Goal: Check status: Check status

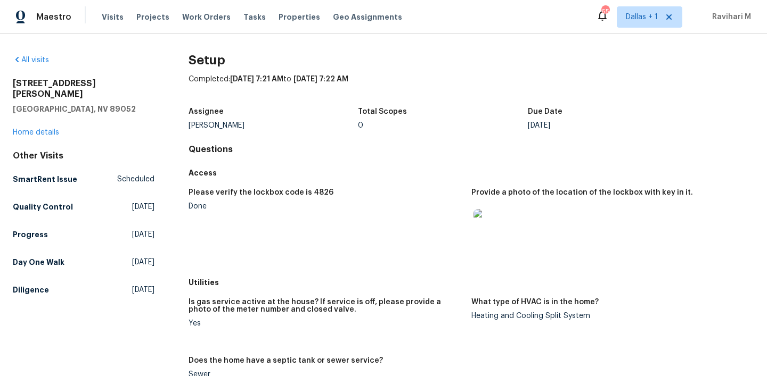
click at [285, 99] on div "Completed: [DATE] 7:21 AM to [DATE] 7:22 AM" at bounding box center [470, 88] width 565 height 28
click at [657, 15] on span "Dallas + 1" at bounding box center [642, 17] width 32 height 11
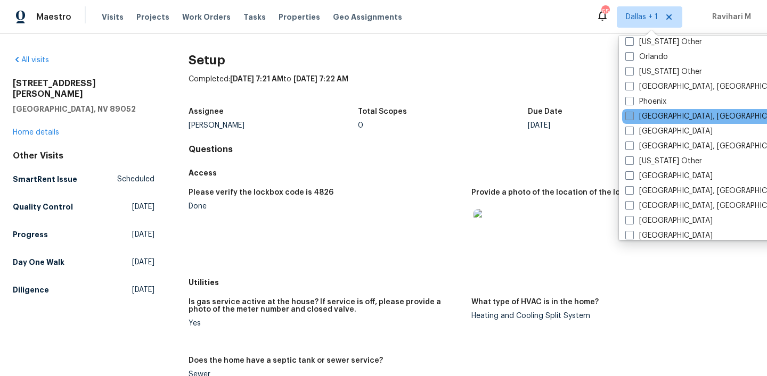
scroll to position [1199, 0]
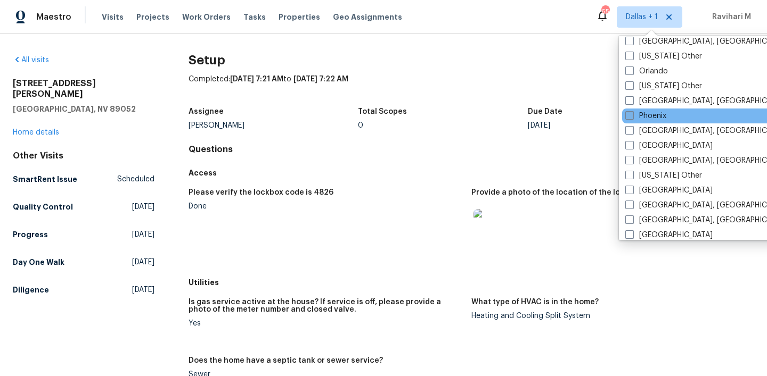
click at [630, 116] on span at bounding box center [629, 115] width 9 height 9
click at [630, 116] on input "Phoenix" at bounding box center [628, 114] width 7 height 7
checkbox input "true"
click at [114, 13] on span "Visits" at bounding box center [113, 17] width 22 height 11
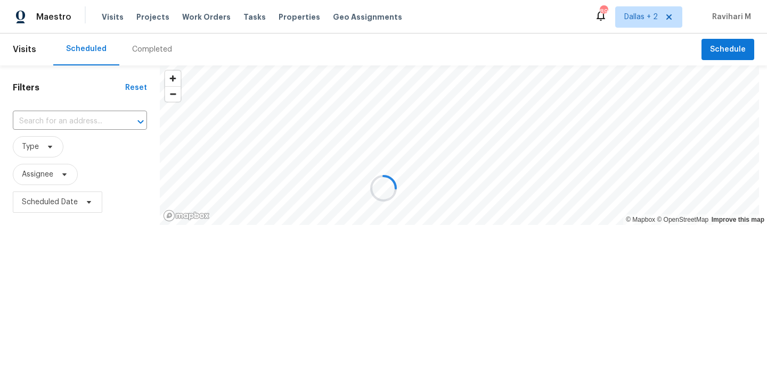
click at [172, 54] on div at bounding box center [383, 188] width 767 height 376
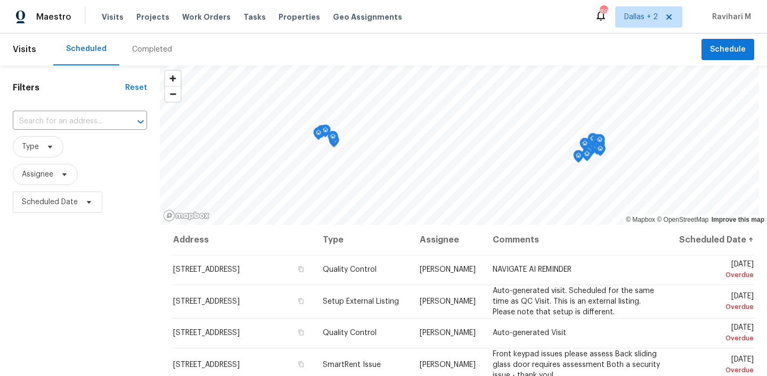
click at [159, 54] on div "Completed" at bounding box center [152, 49] width 40 height 11
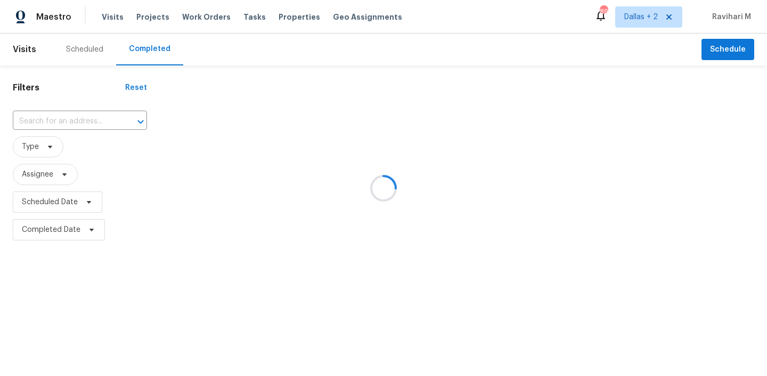
click at [159, 54] on div at bounding box center [383, 188] width 767 height 376
click at [68, 121] on div at bounding box center [383, 188] width 767 height 376
click at [78, 121] on div at bounding box center [383, 188] width 767 height 376
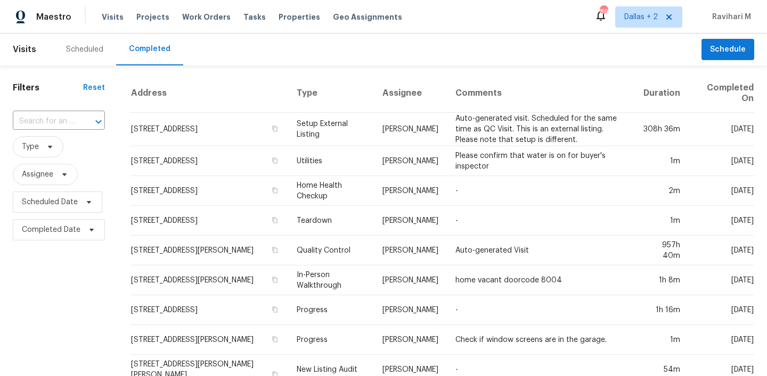
click at [78, 121] on div at bounding box center [91, 121] width 28 height 15
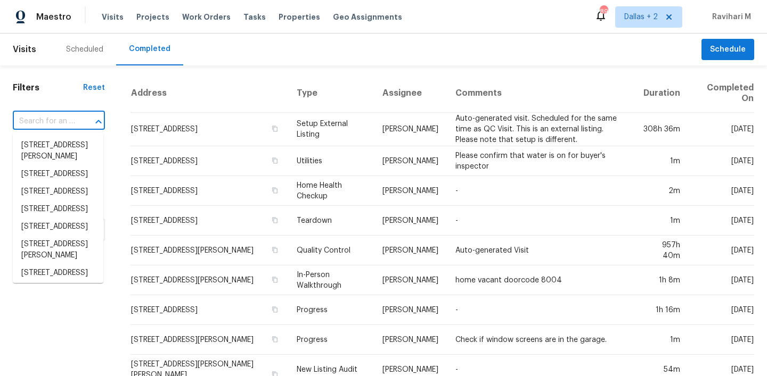
click at [78, 121] on div at bounding box center [91, 121] width 28 height 15
paste input "[STREET_ADDRESS][PERSON_NAME]"
type input "[STREET_ADDRESS][PERSON_NAME]"
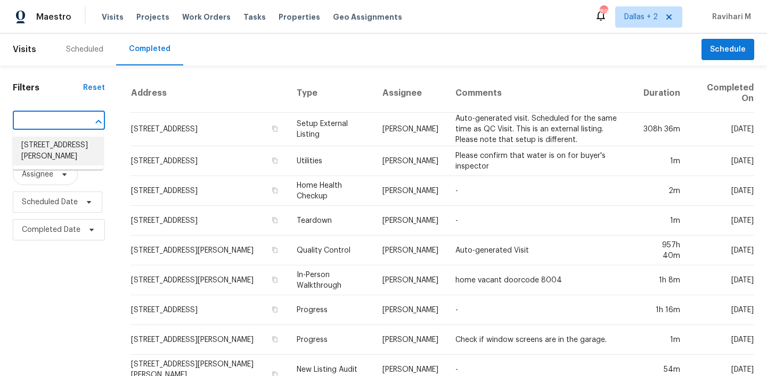
click at [75, 146] on li "[STREET_ADDRESS][PERSON_NAME]" at bounding box center [58, 151] width 91 height 29
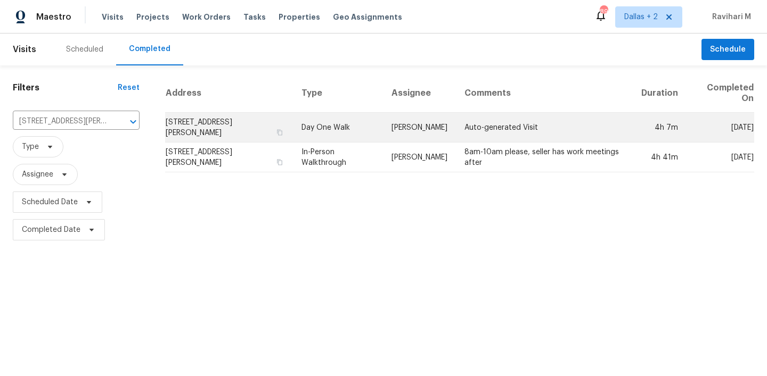
click at [350, 134] on td "Day One Walk" at bounding box center [338, 128] width 90 height 30
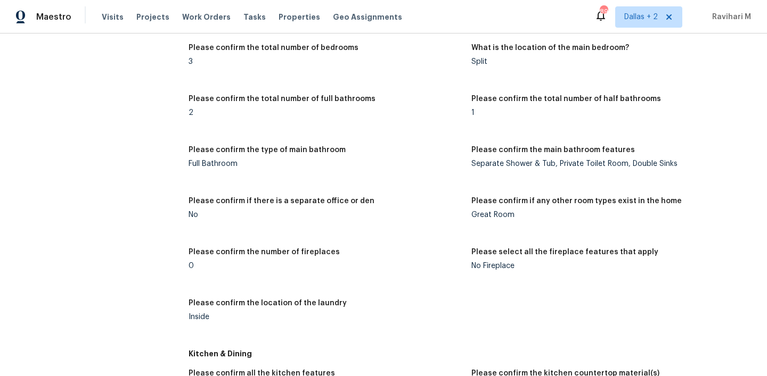
scroll to position [1305, 0]
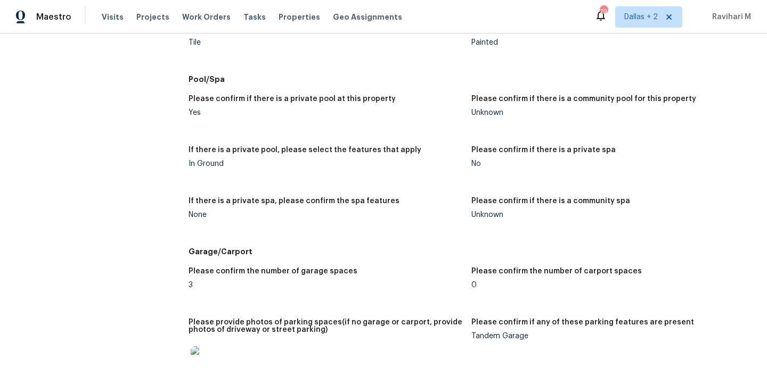
click at [461, 17] on div "Maestro Visits Projects Work Orders Tasks Properties Geo Assignments 79 [GEOGRA…" at bounding box center [383, 17] width 767 height 34
